Goal: Task Accomplishment & Management: Manage account settings

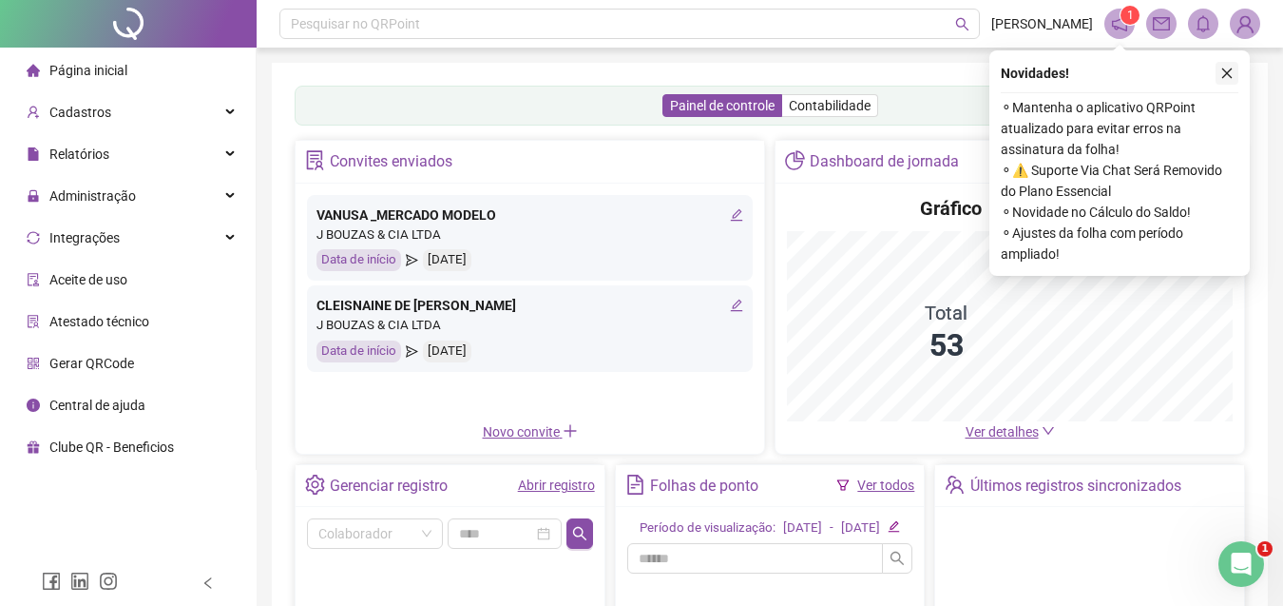
click at [1231, 80] on button "button" at bounding box center [1227, 73] width 23 height 23
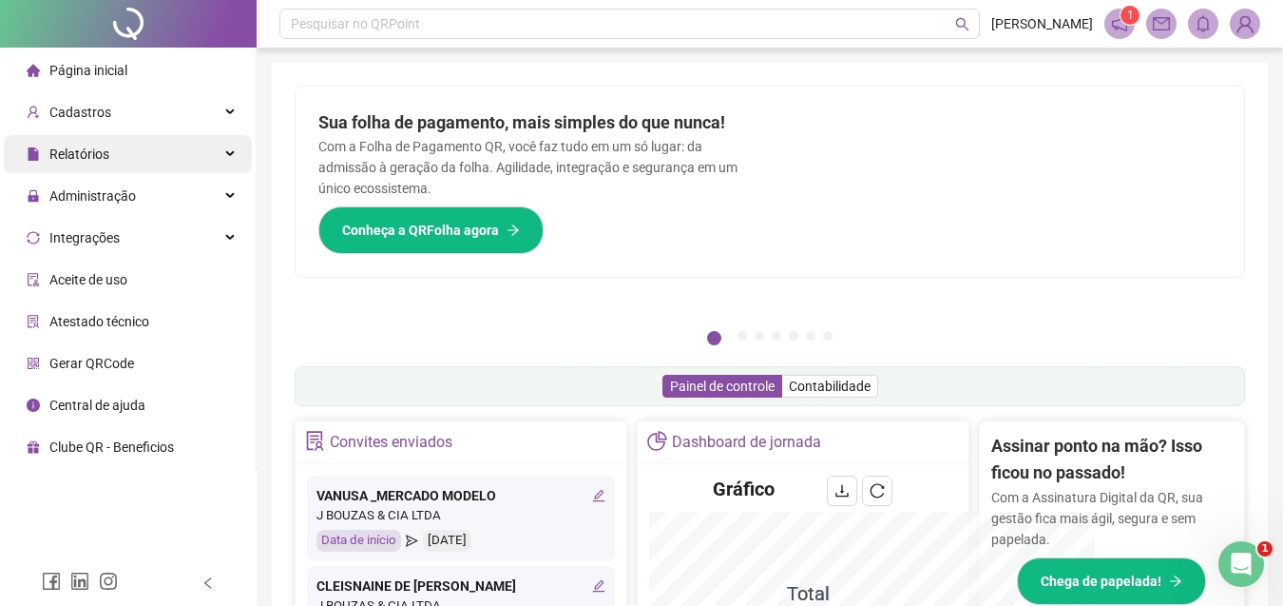
click at [174, 157] on div "Relatórios" at bounding box center [128, 154] width 248 height 38
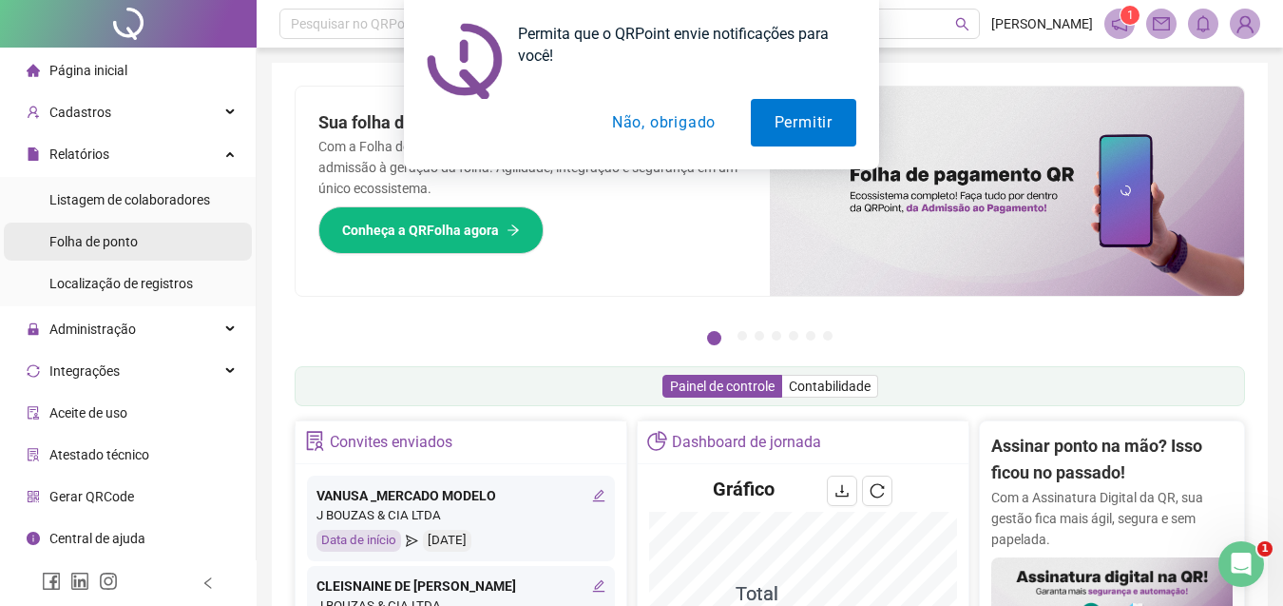
click at [149, 233] on li "Folha de ponto" at bounding box center [128, 241] width 248 height 38
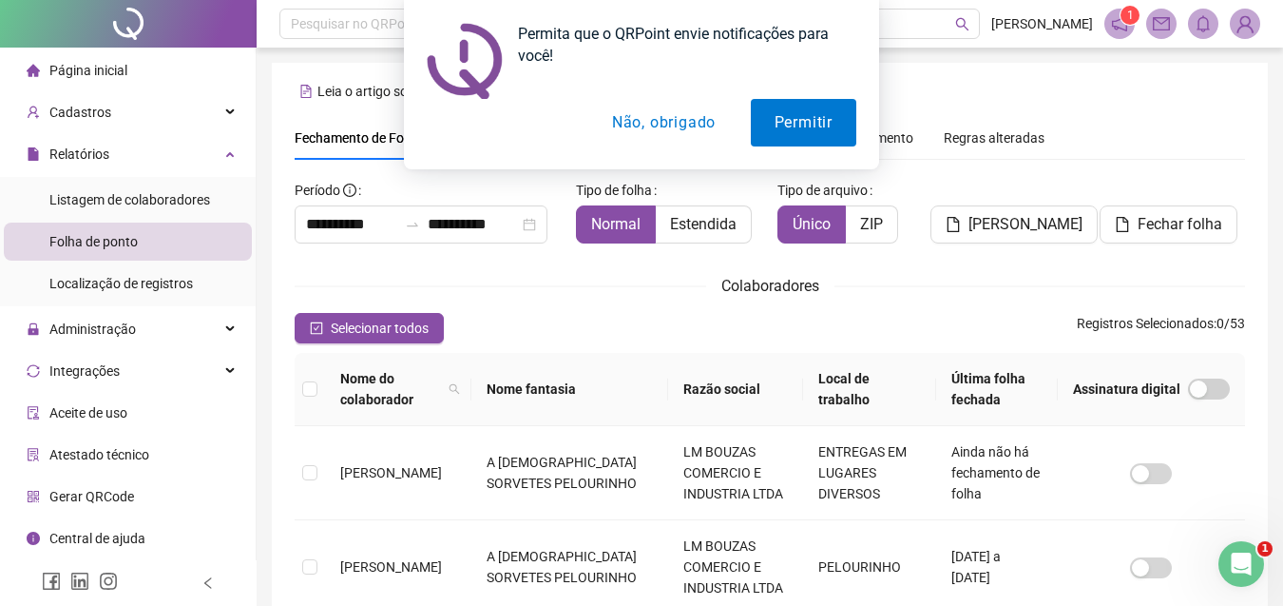
click at [651, 125] on button "Não, obrigado" at bounding box center [663, 123] width 151 height 48
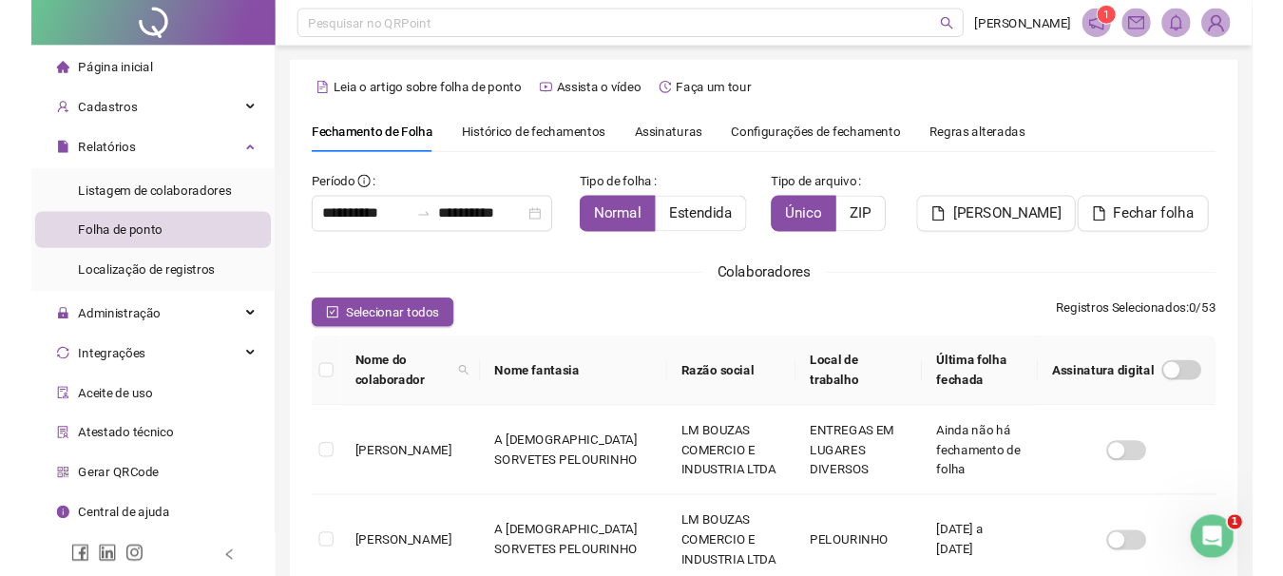
scroll to position [87, 0]
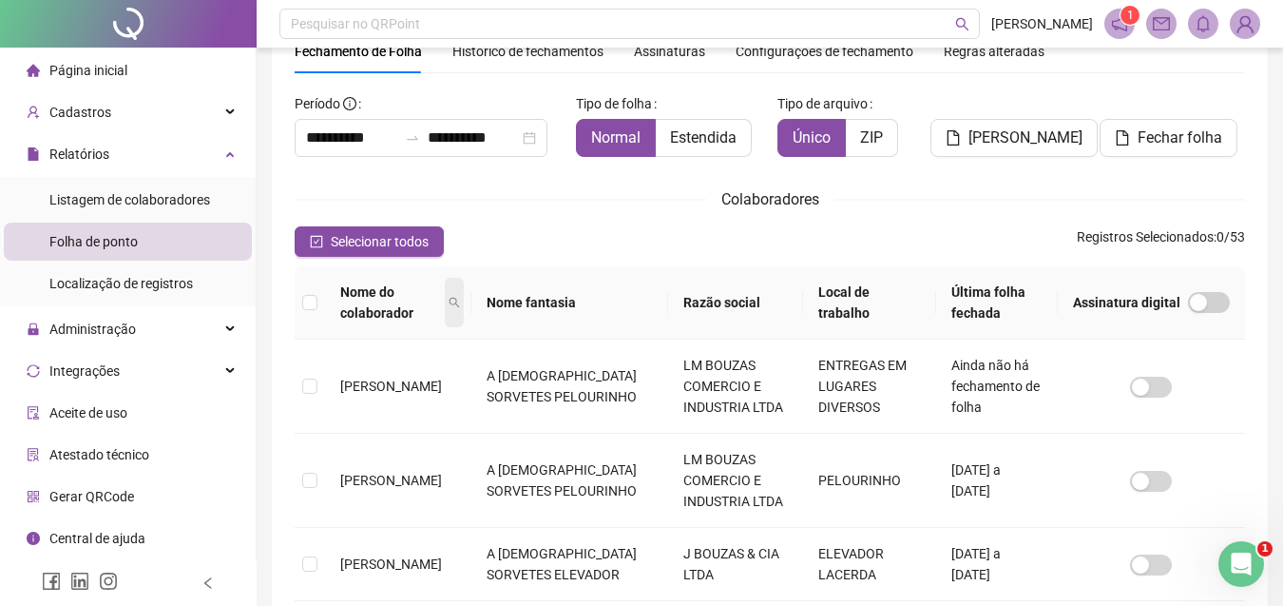
click at [460, 298] on icon "search" at bounding box center [454, 302] width 11 height 11
click at [323, 140] on input "**********" at bounding box center [351, 137] width 91 height 23
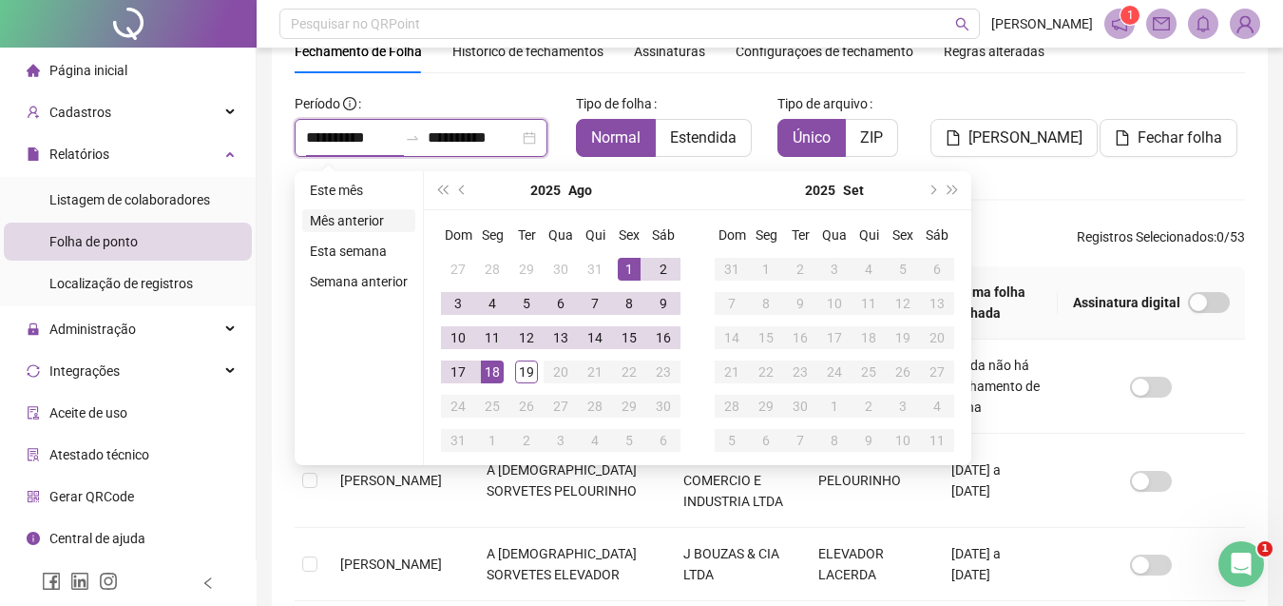
type input "**********"
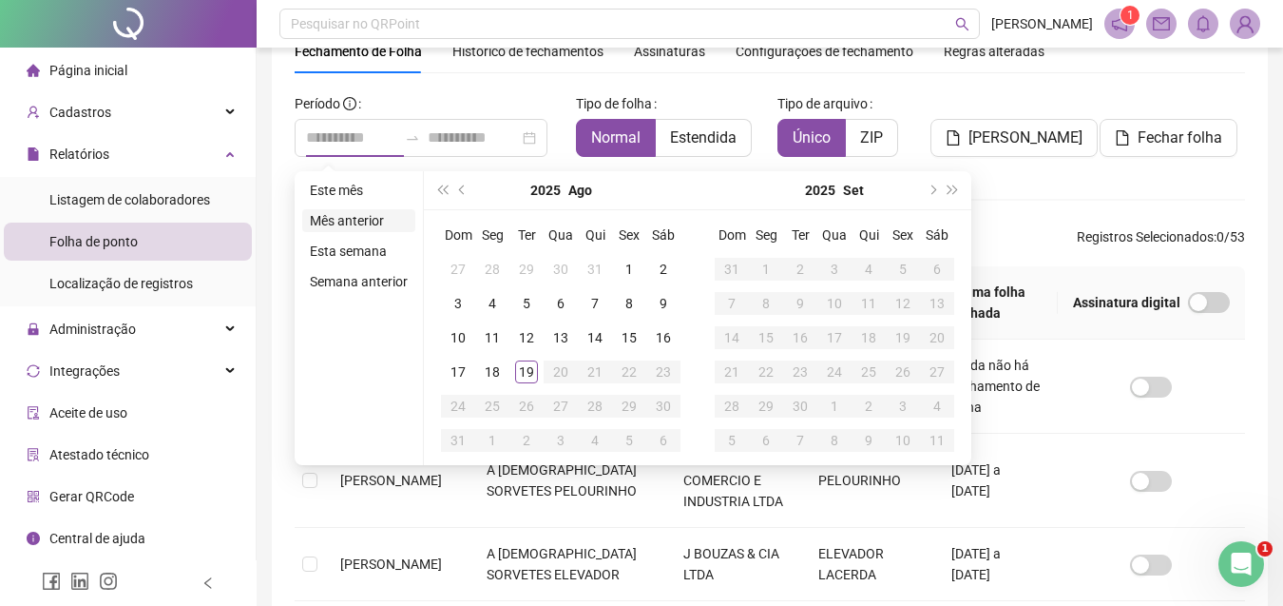
click at [345, 222] on li "Mês anterior" at bounding box center [358, 220] width 113 height 23
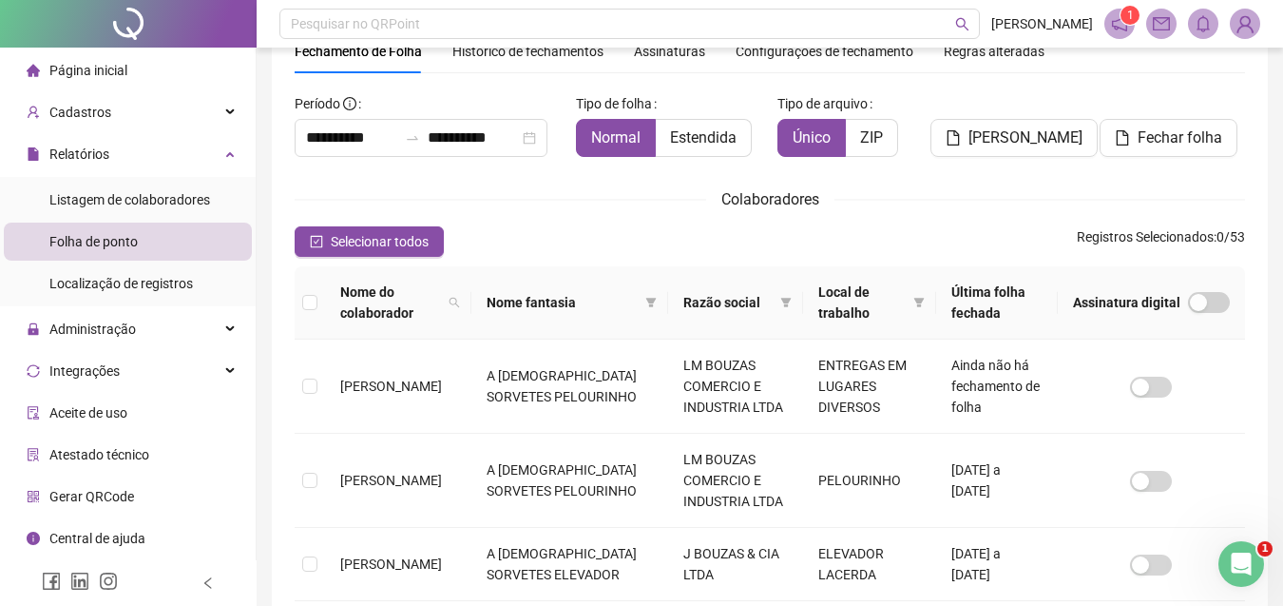
click at [471, 305] on th "Nome do colaborador" at bounding box center [398, 302] width 146 height 73
click at [460, 300] on icon "search" at bounding box center [454, 302] width 11 height 11
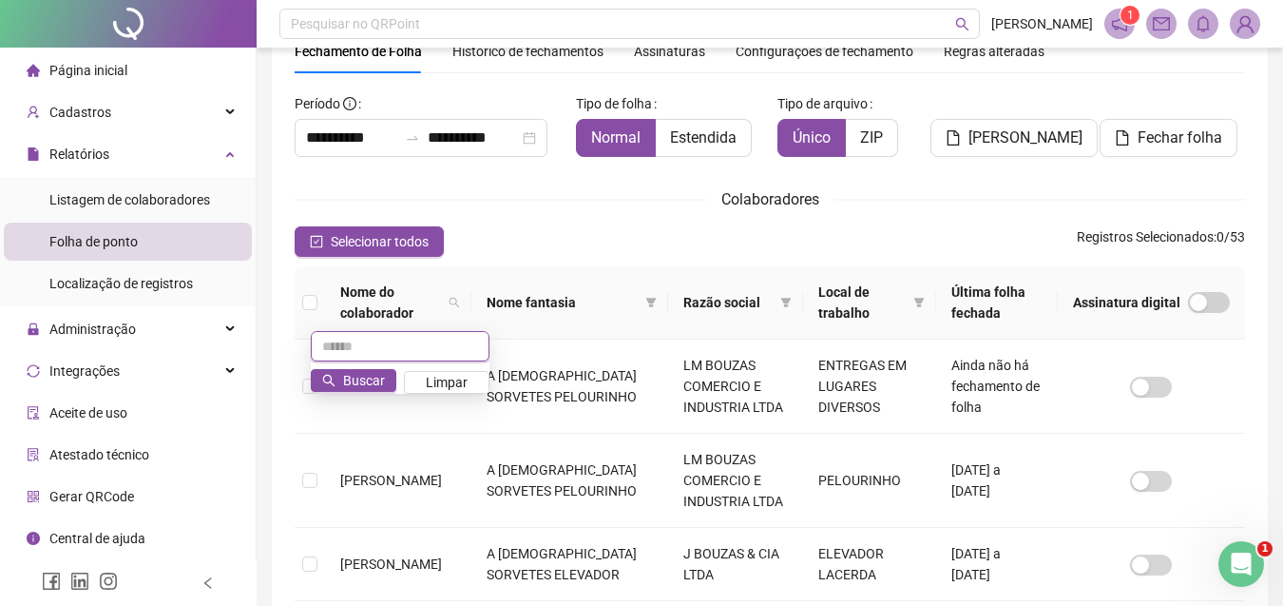
click at [383, 347] on input "text" at bounding box center [400, 346] width 179 height 30
type input "***"
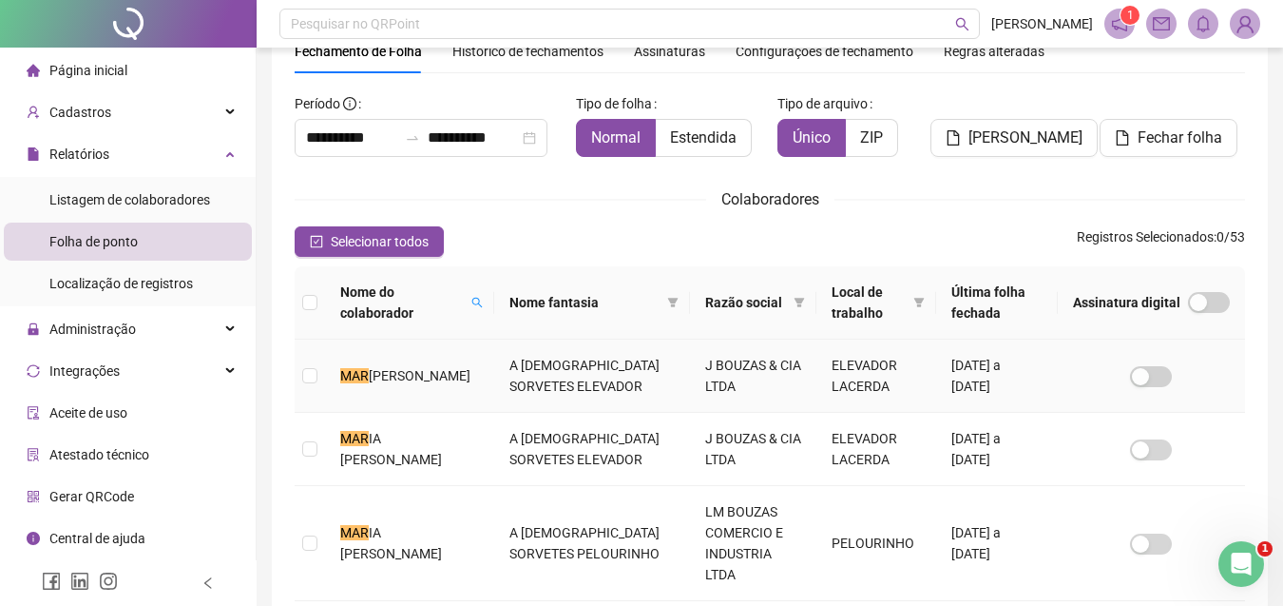
click at [394, 381] on span "[PERSON_NAME]" at bounding box center [420, 375] width 102 height 15
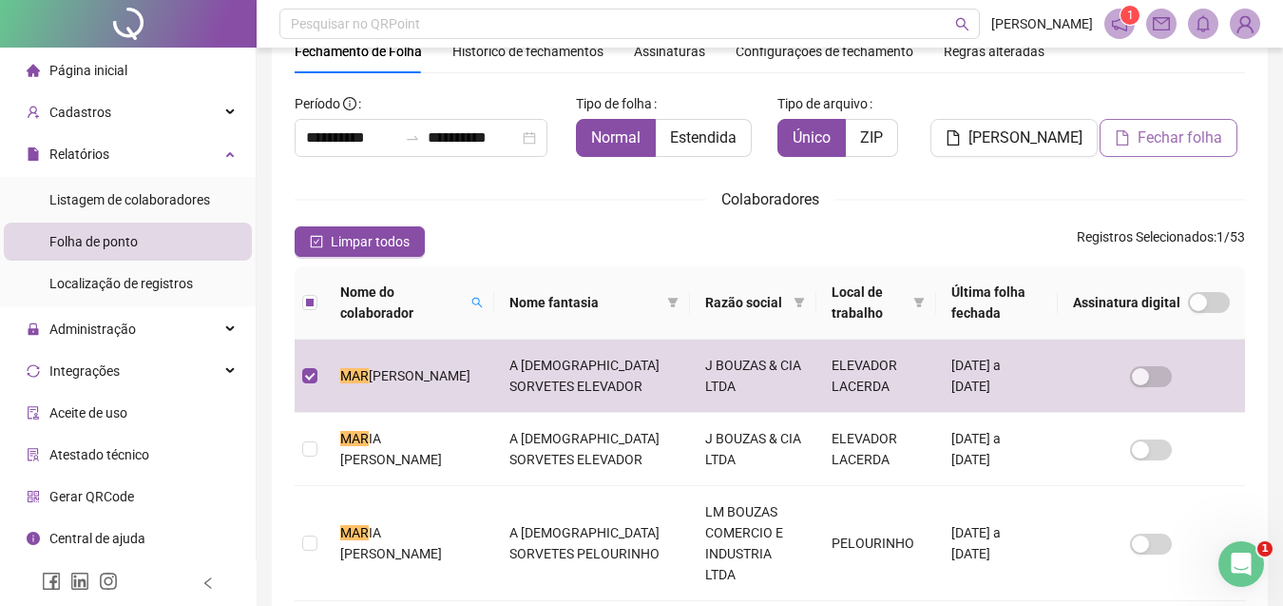
click at [1184, 144] on span "Fechar folha" at bounding box center [1180, 137] width 85 height 23
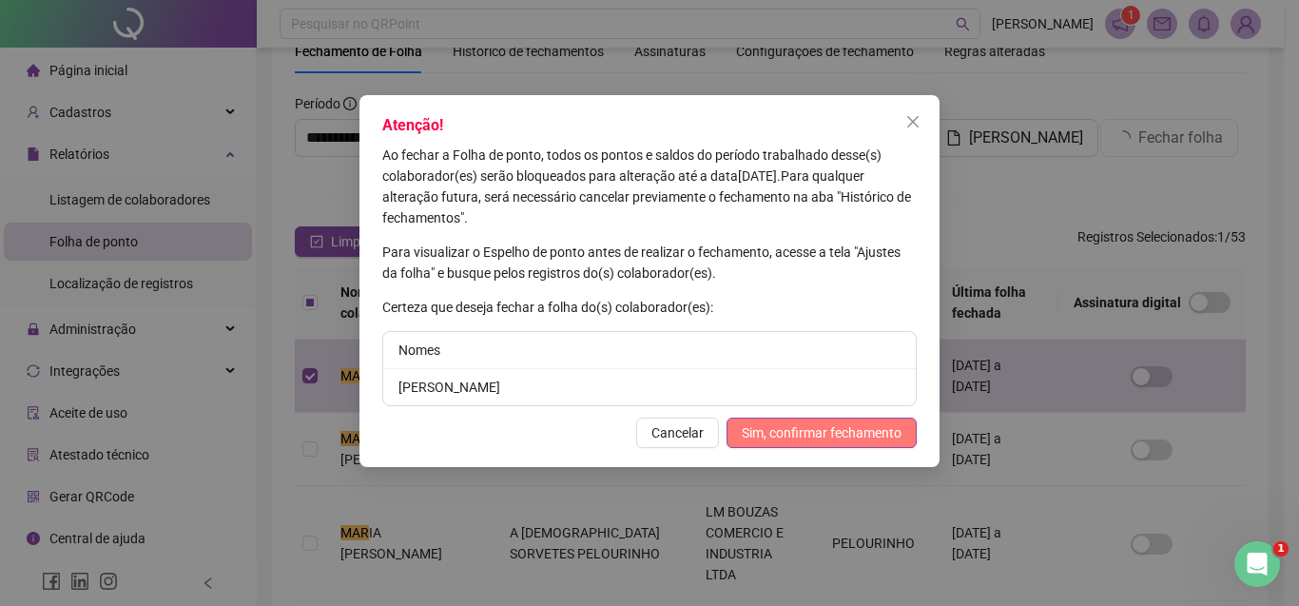
click at [846, 427] on span "Sim, confirmar fechamento" at bounding box center [821, 432] width 160 height 21
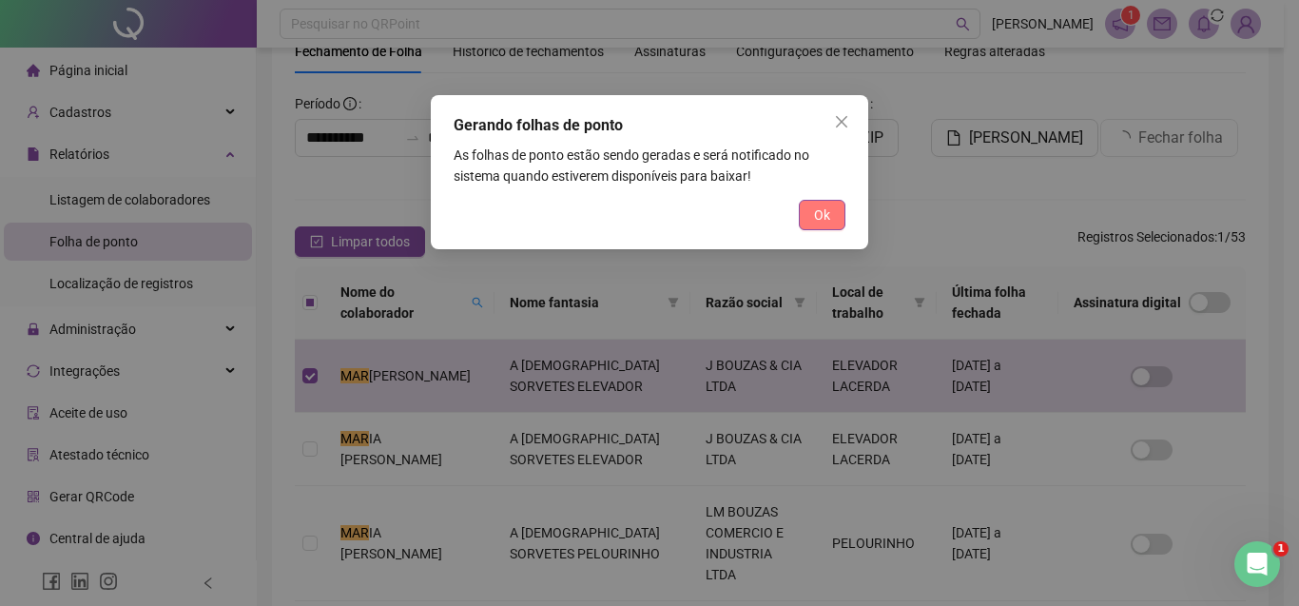
click at [820, 210] on span "Ok" at bounding box center [822, 214] width 16 height 21
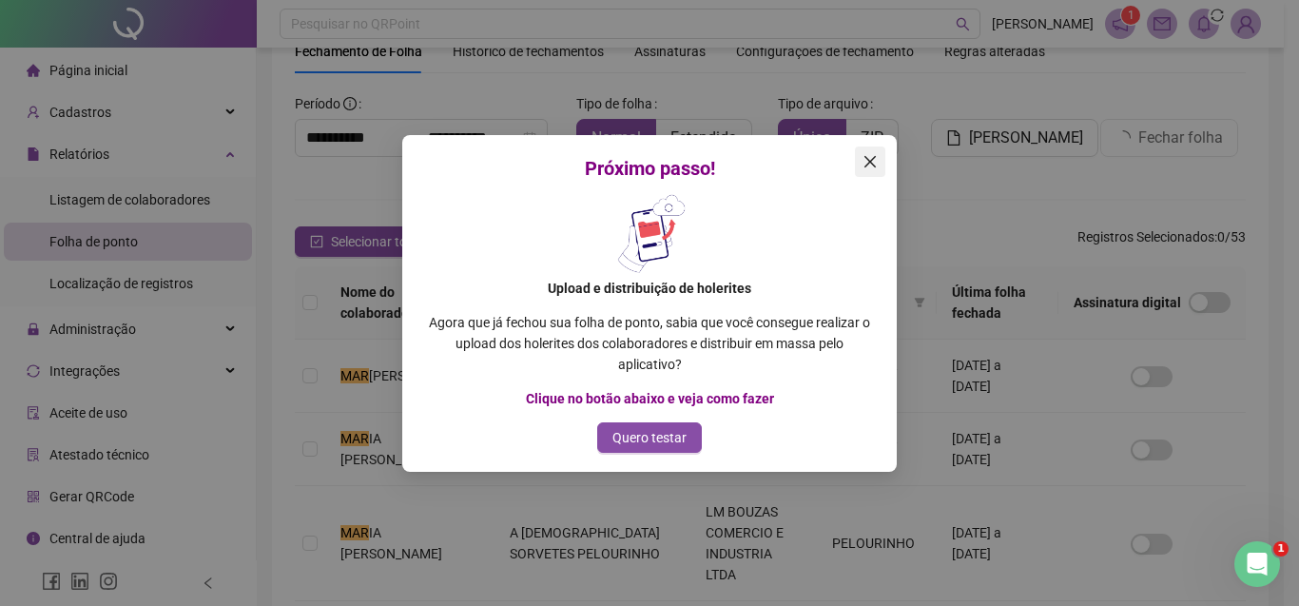
click at [856, 159] on span "Close" at bounding box center [870, 161] width 30 height 15
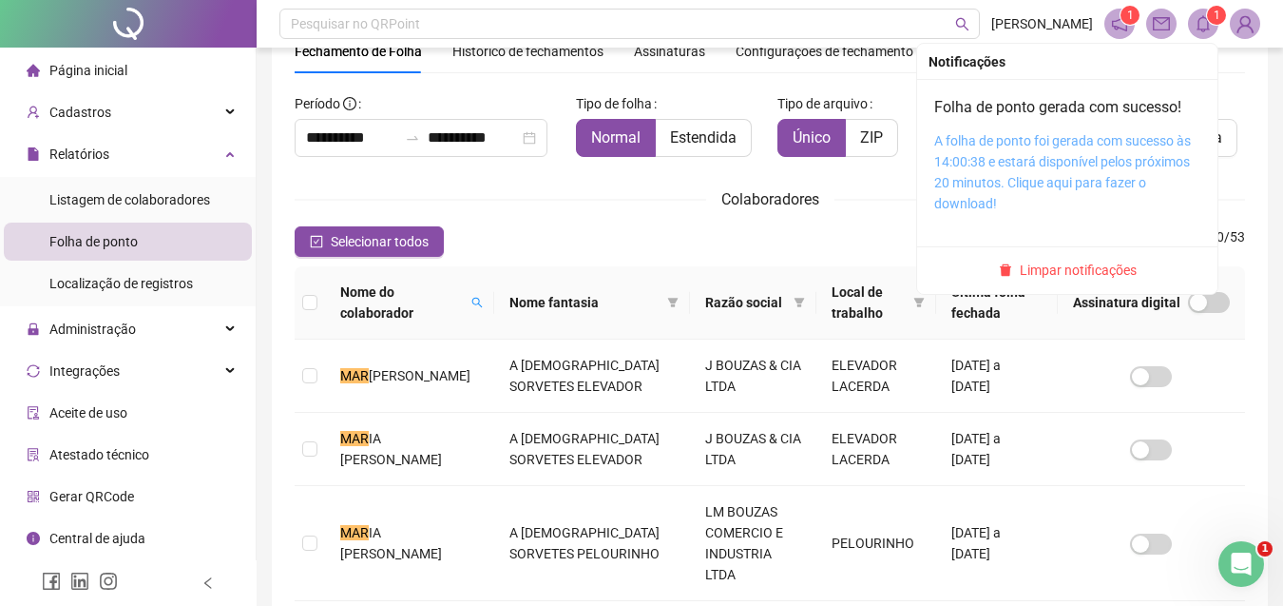
click at [1067, 134] on link "A folha de ponto foi gerada com sucesso às 14:00:38 e estará disponível pelos p…" at bounding box center [1062, 172] width 257 height 78
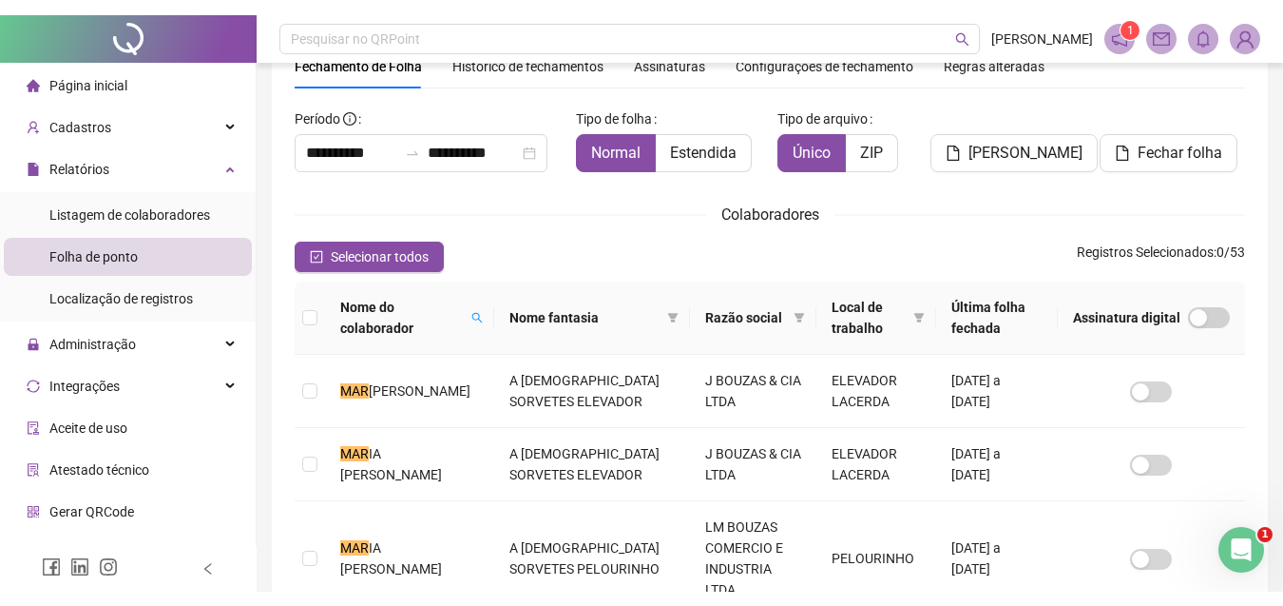
scroll to position [101, 0]
